Goal: Use online tool/utility

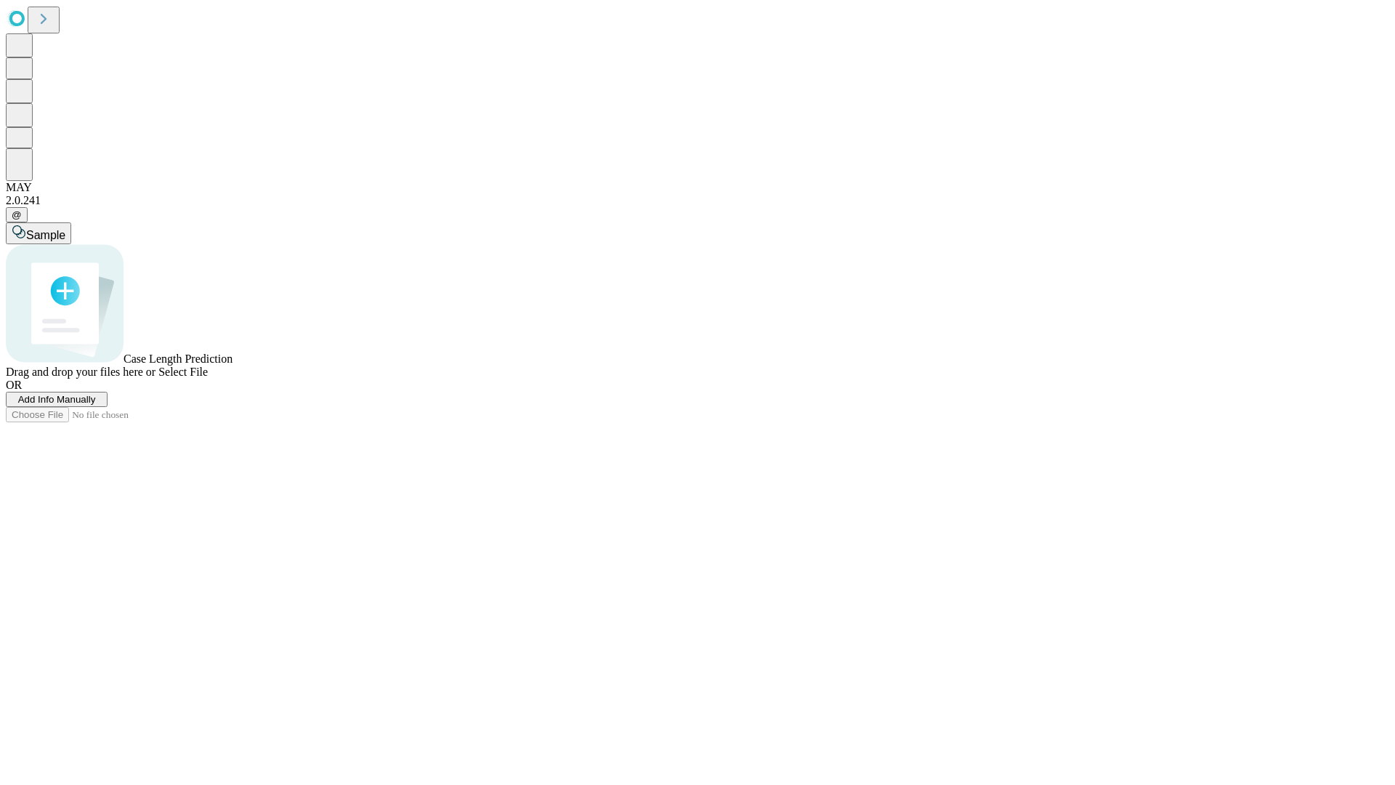
click at [208, 378] on span "Select File" at bounding box center [182, 371] width 49 height 12
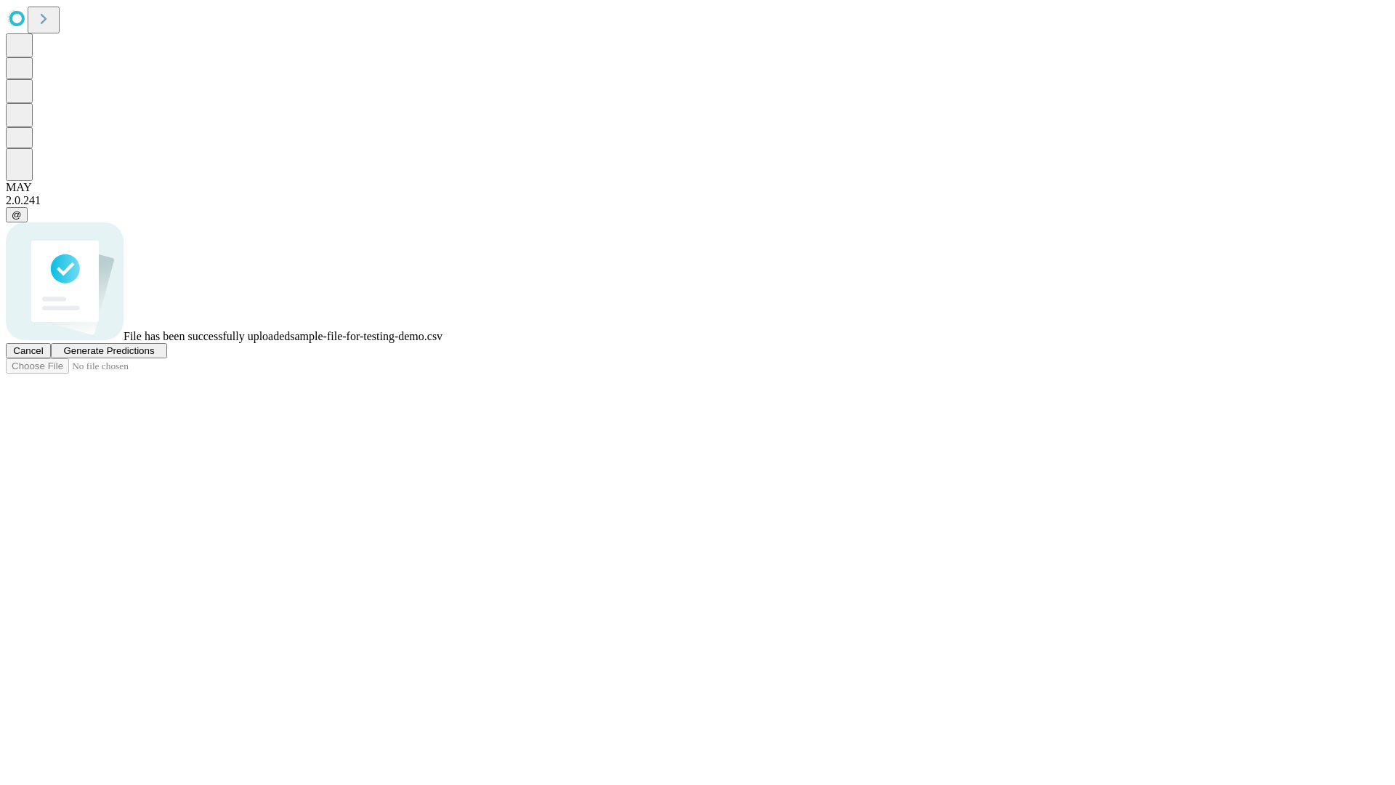
click at [154, 356] on span "Generate Predictions" at bounding box center [108, 350] width 91 height 11
